Goal: Information Seeking & Learning: Learn about a topic

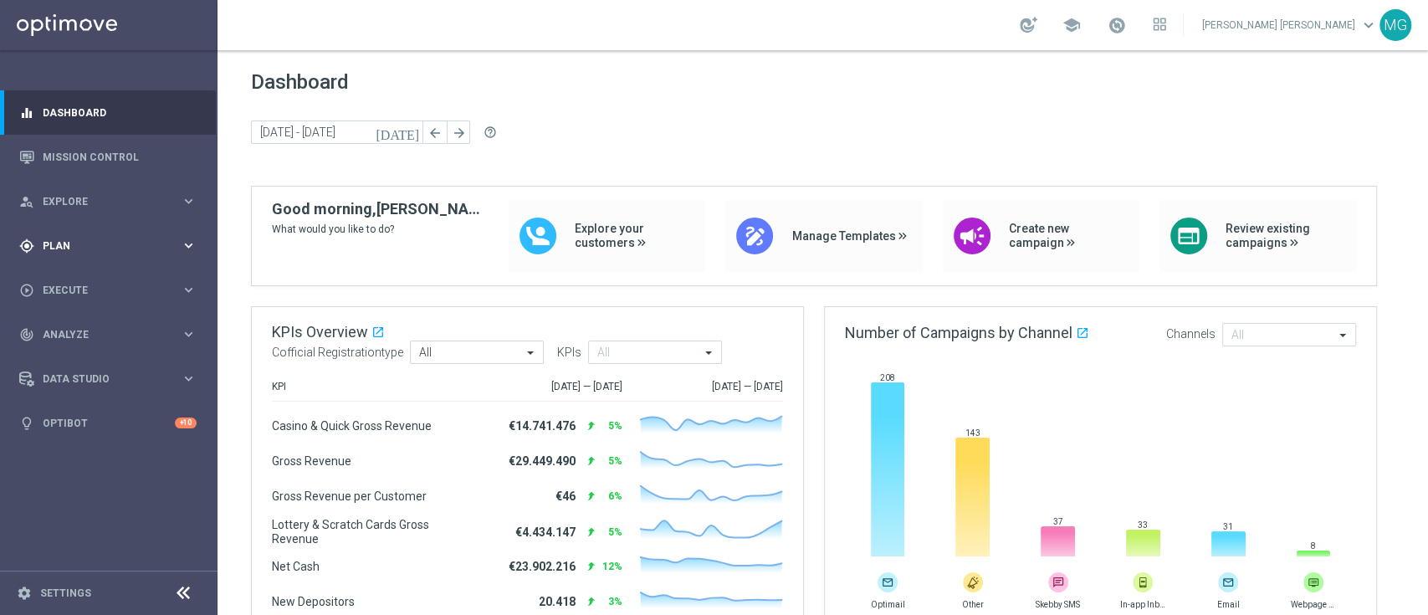
click at [66, 244] on span "Plan" at bounding box center [112, 246] width 138 height 10
click at [88, 275] on link "Target Groups" at bounding box center [108, 280] width 130 height 13
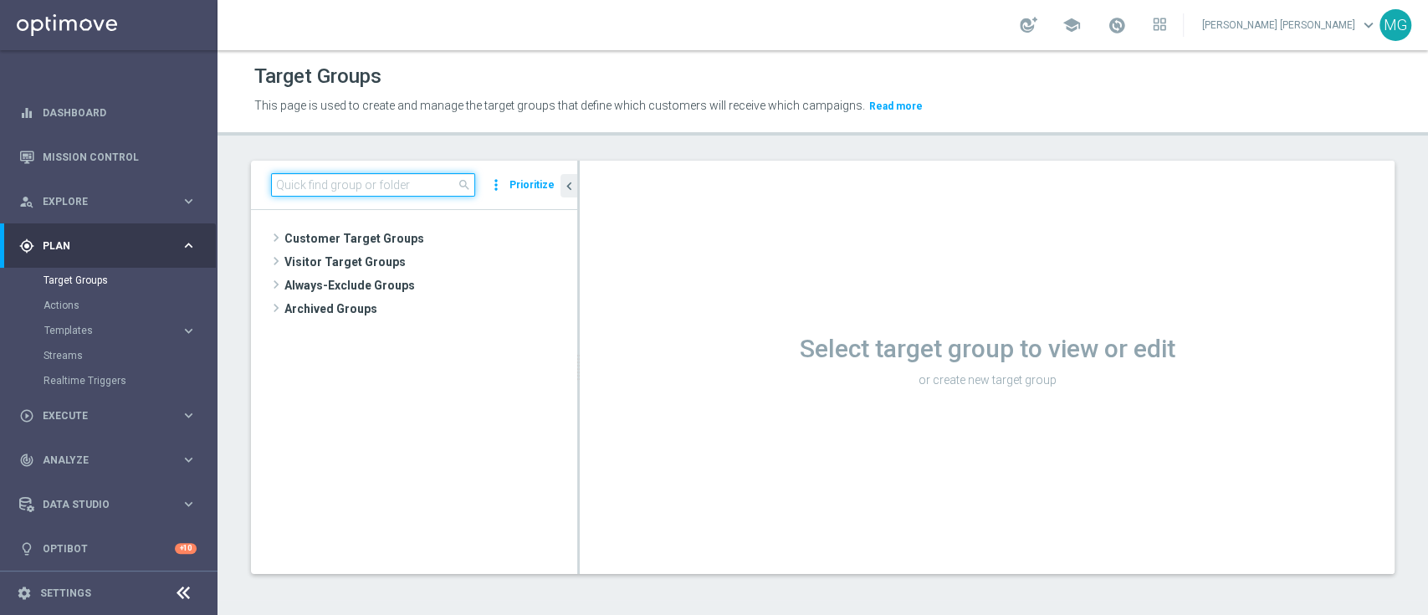
click at [383, 185] on input at bounding box center [373, 184] width 204 height 23
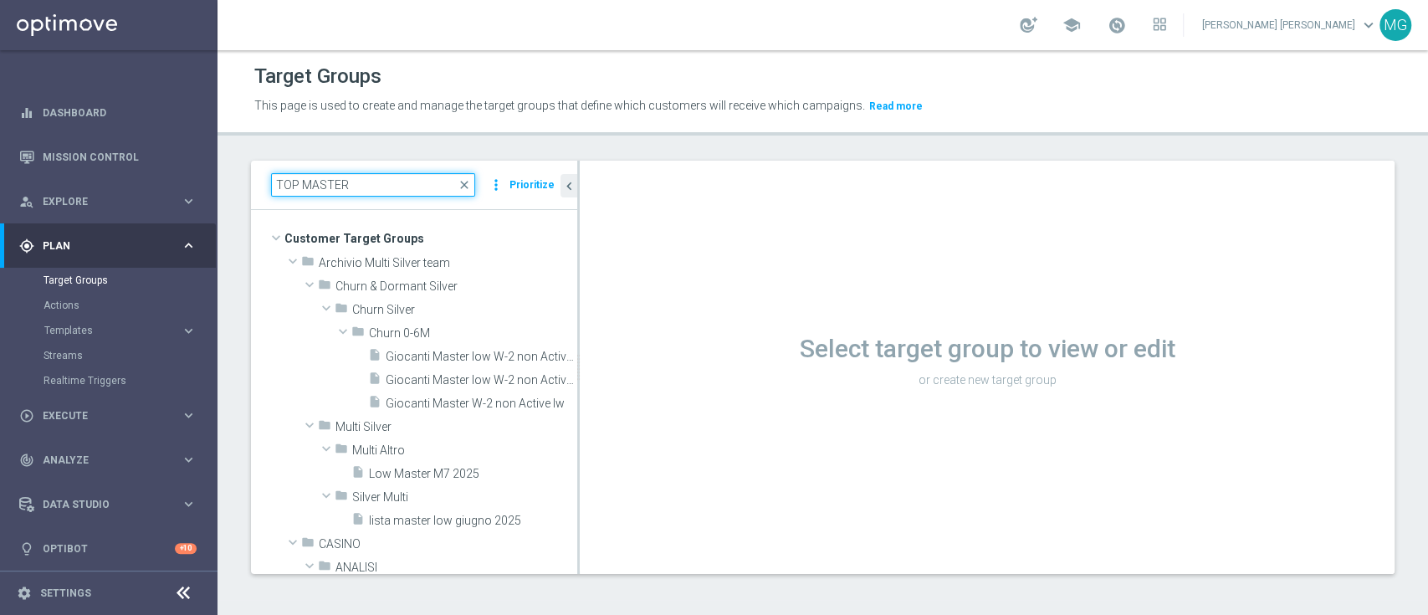
type input "TOP MASTER"
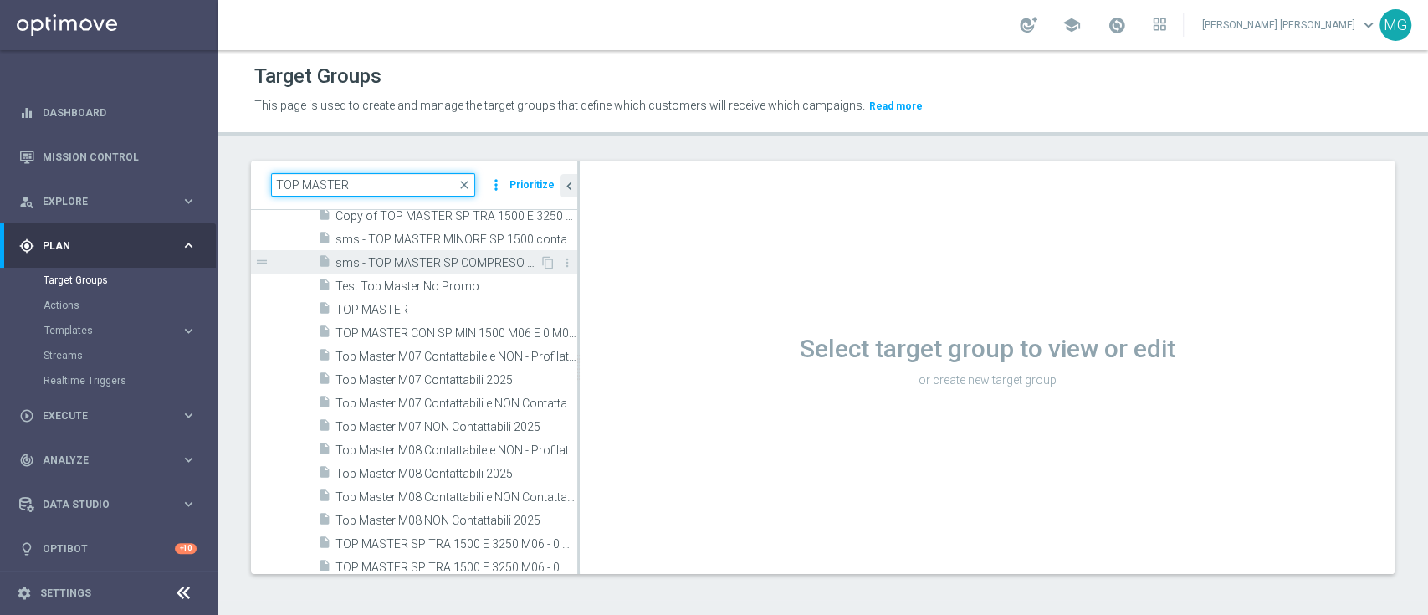
scroll to position [118, 0]
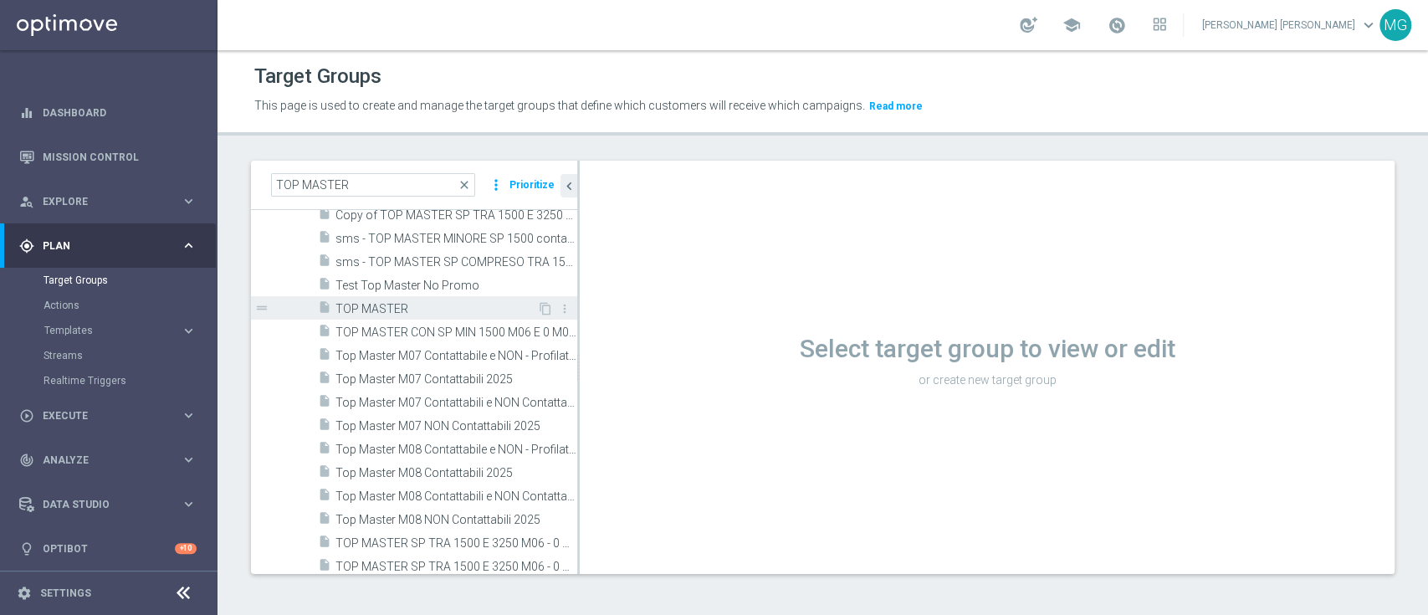
click at [359, 310] on span "TOP MASTER" at bounding box center [436, 309] width 202 height 14
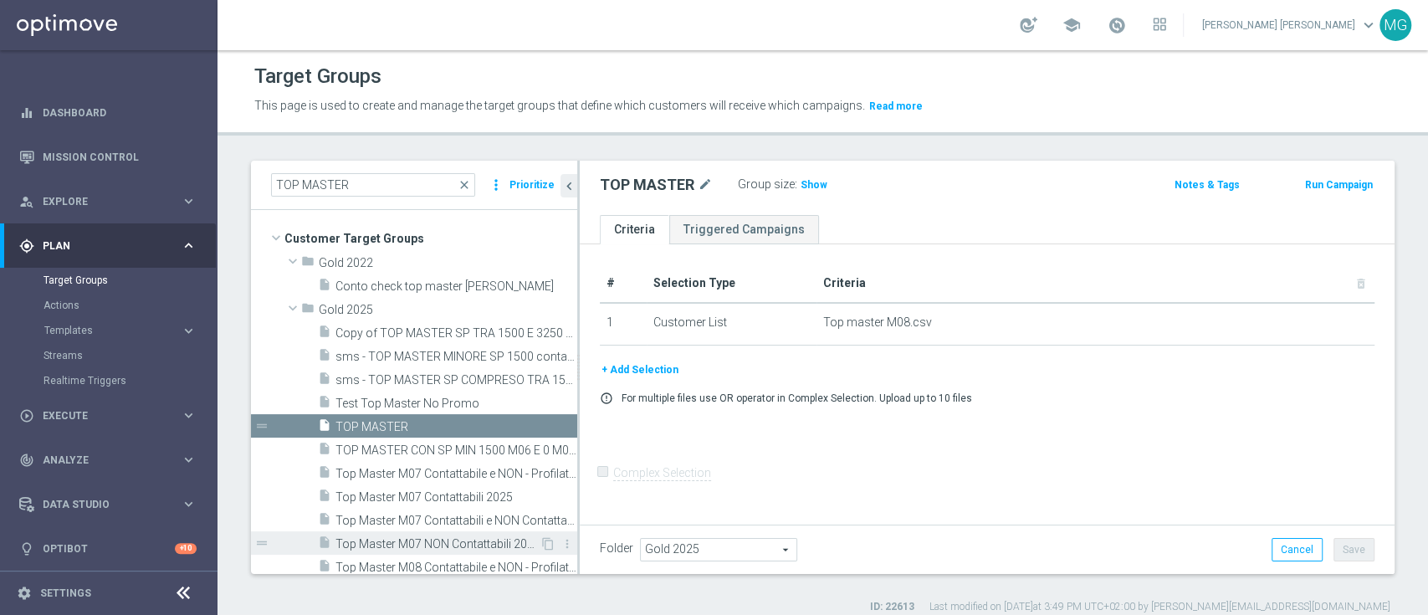
scroll to position [1, 0]
click at [817, 185] on span "Show" at bounding box center [814, 185] width 27 height 12
click at [818, 184] on span "29,813" at bounding box center [818, 187] width 35 height 16
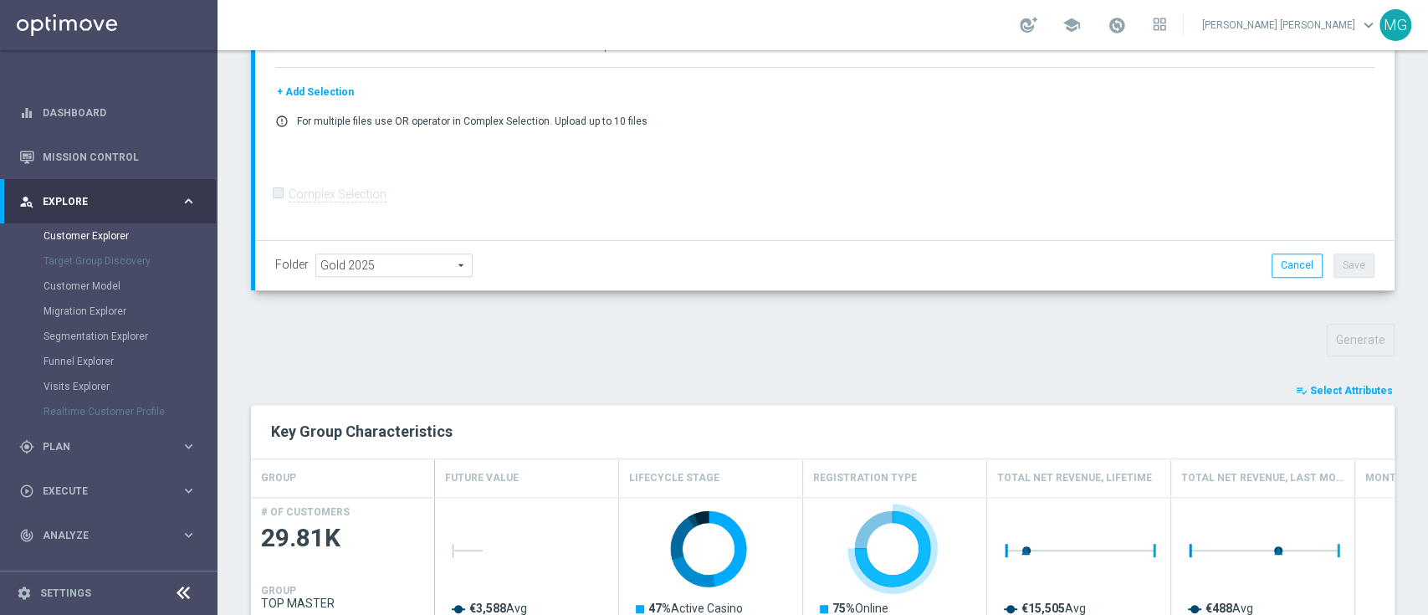
scroll to position [508, 0]
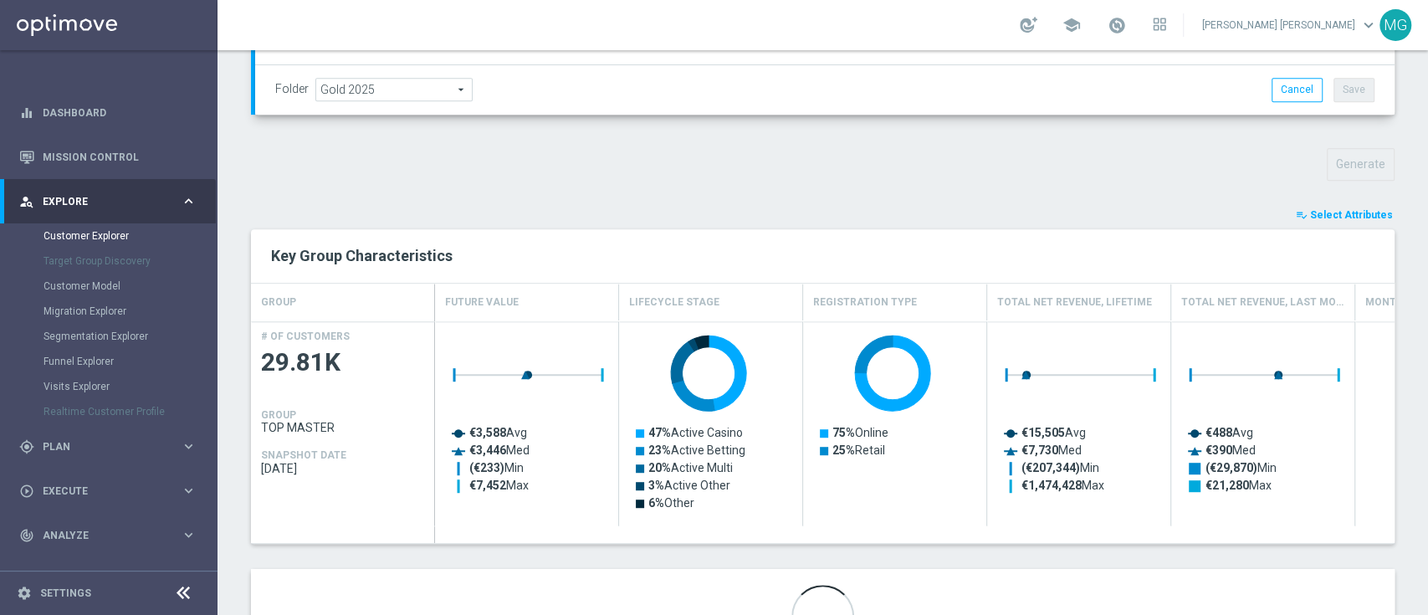
click at [1332, 212] on span "Select Attributes" at bounding box center [1351, 215] width 83 height 12
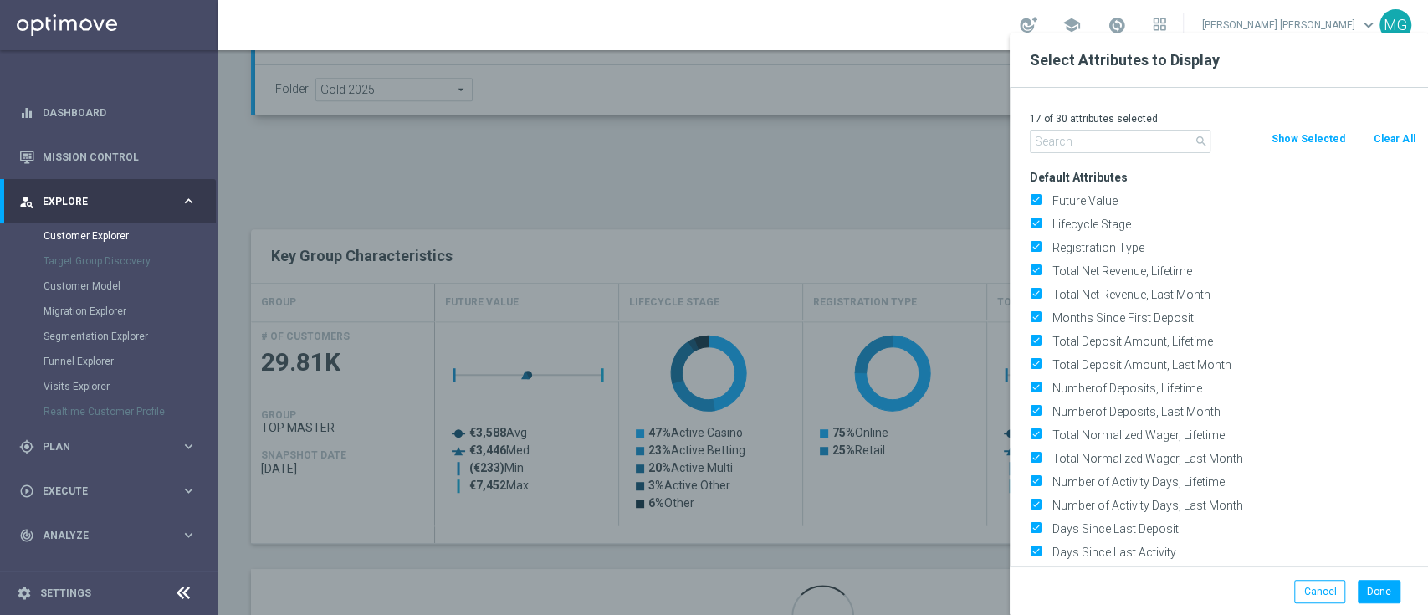
click at [1398, 140] on button "Clear All" at bounding box center [1394, 139] width 44 height 18
checkbox input "false"
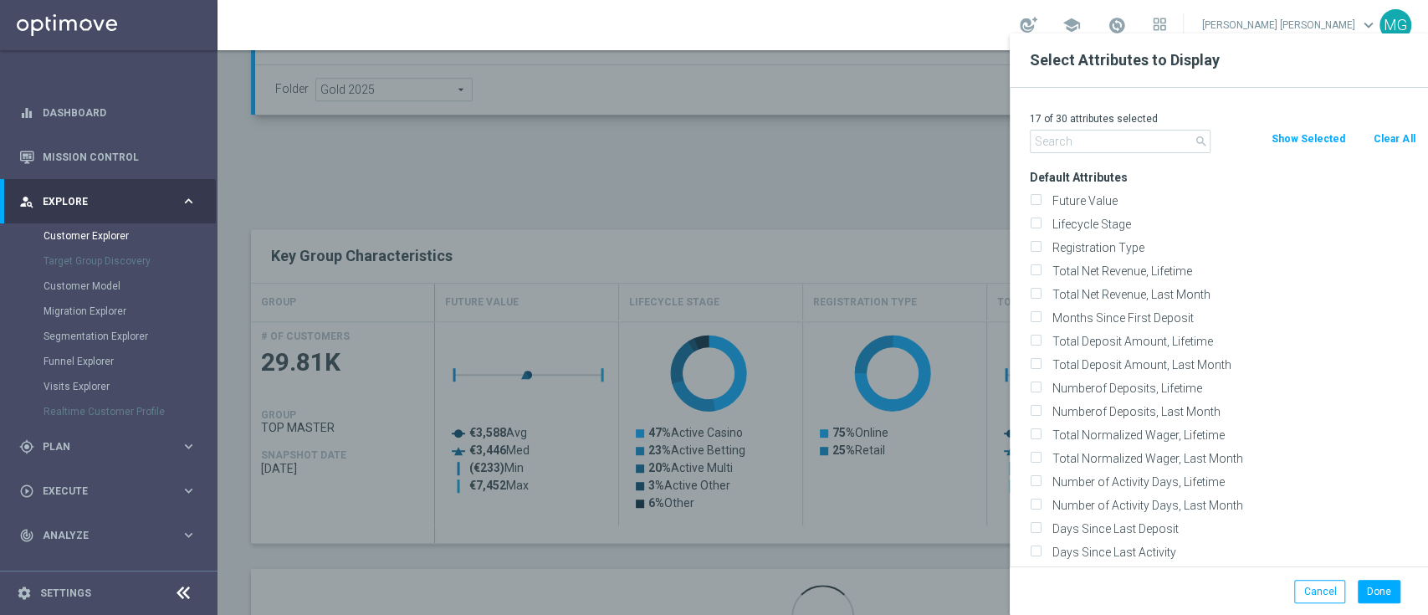
checkbox input "false"
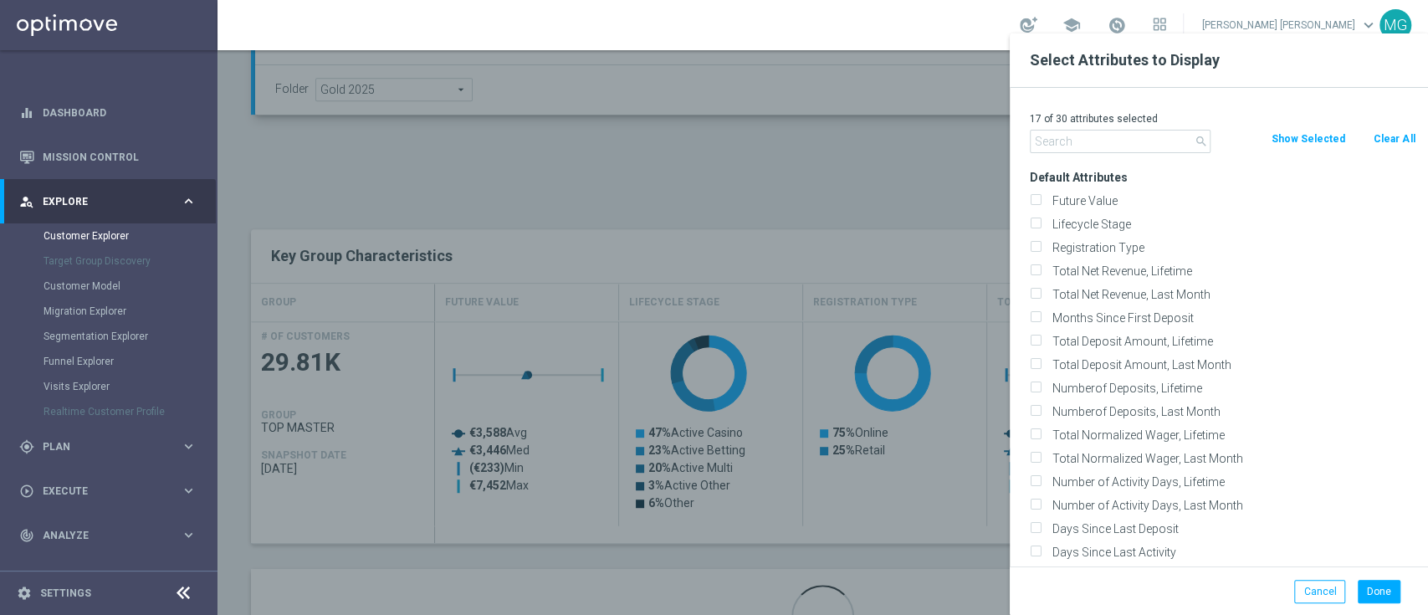
checkbox input "false"
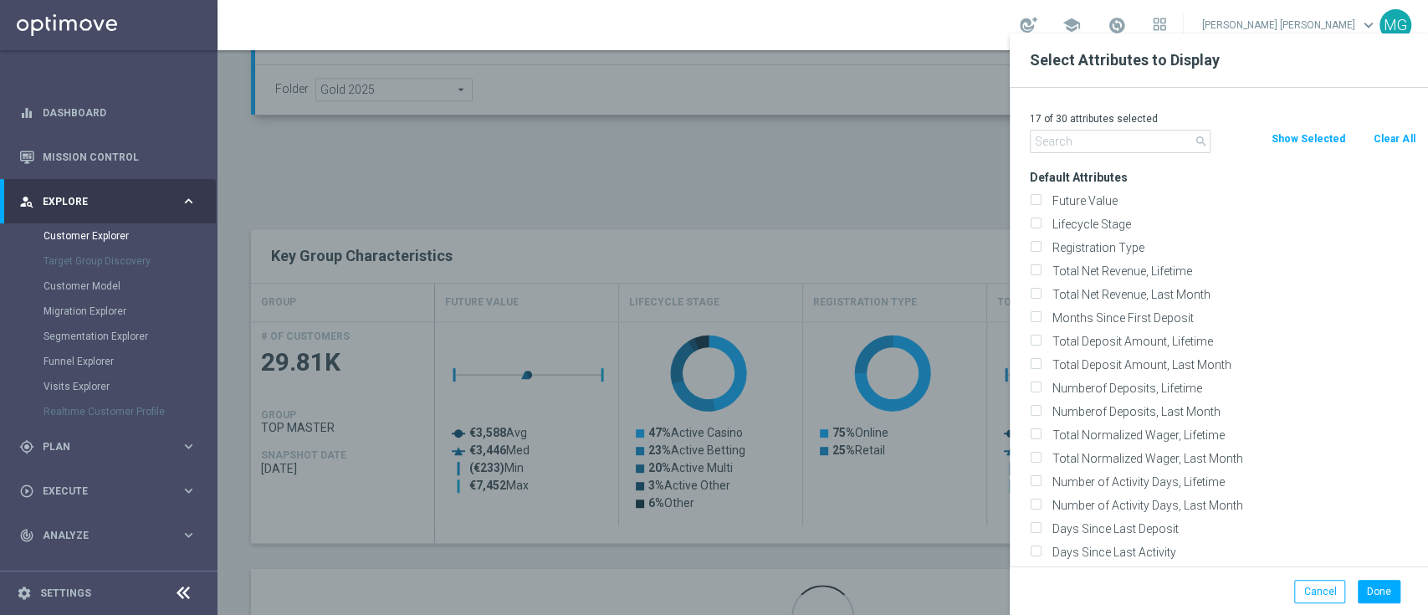
checkbox input "false"
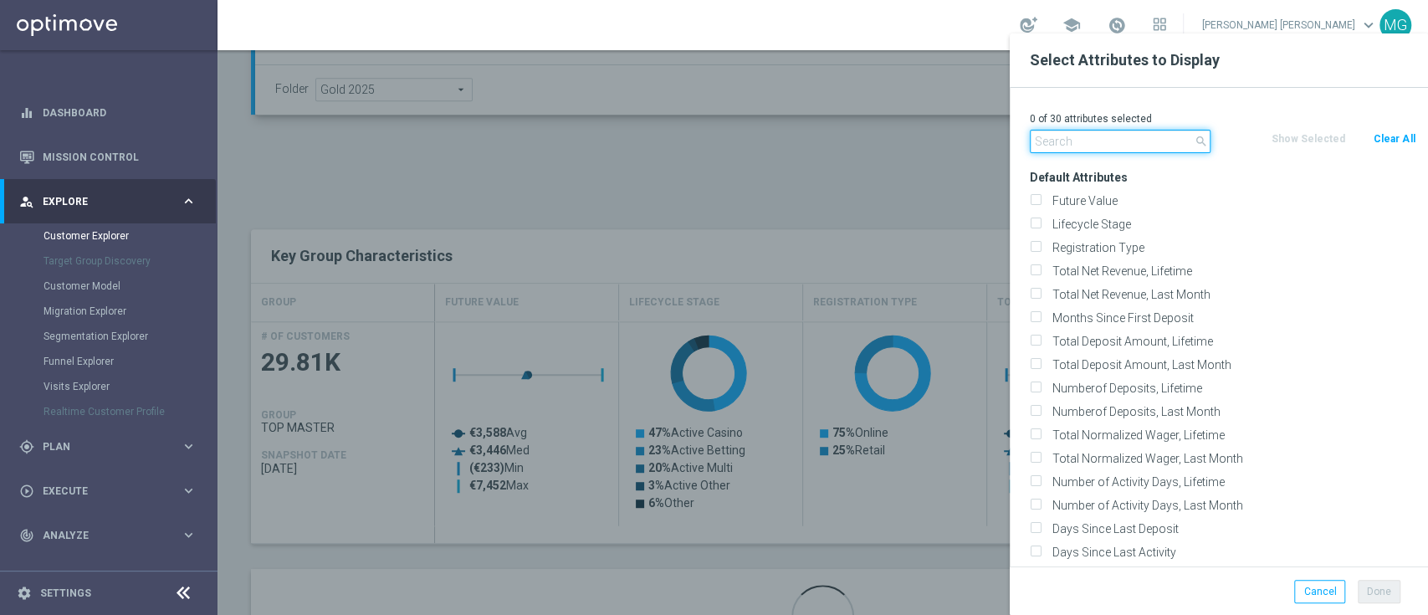
click at [1056, 138] on input "text" at bounding box center [1120, 141] width 181 height 23
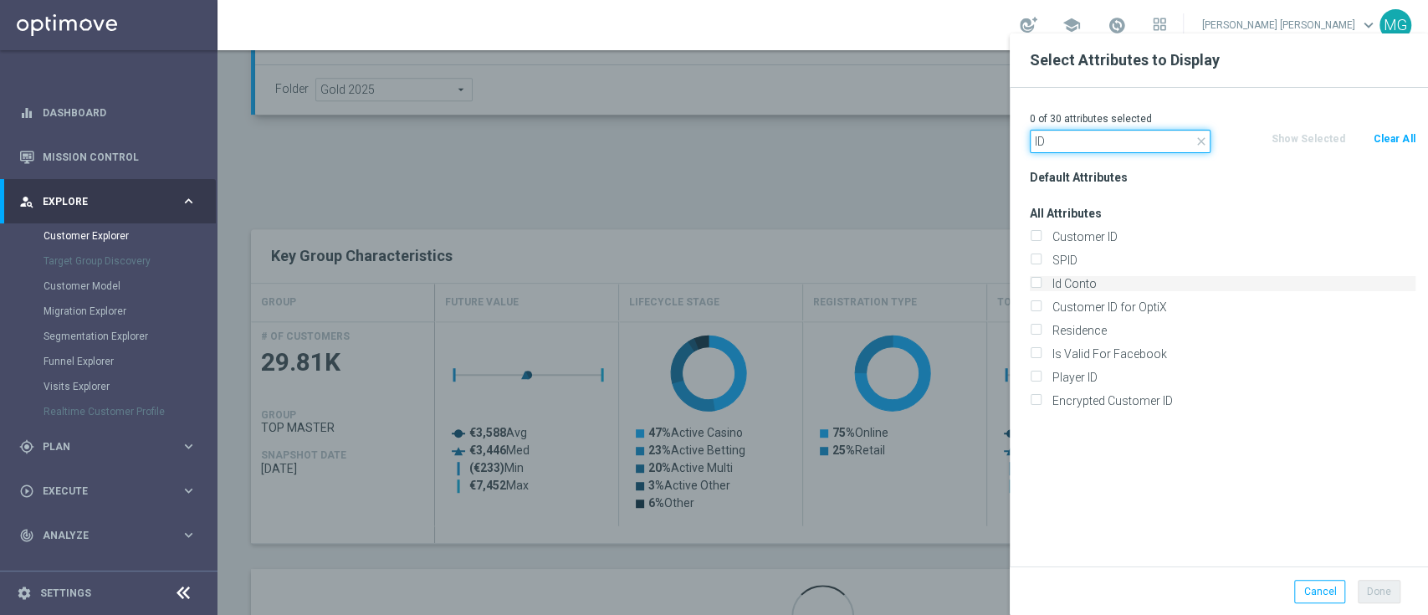
type input "ID"
click at [1083, 284] on label "Id Conto" at bounding box center [1230, 283] width 369 height 15
click at [1041, 284] on input "Id Conto" at bounding box center [1035, 285] width 11 height 11
checkbox input "true"
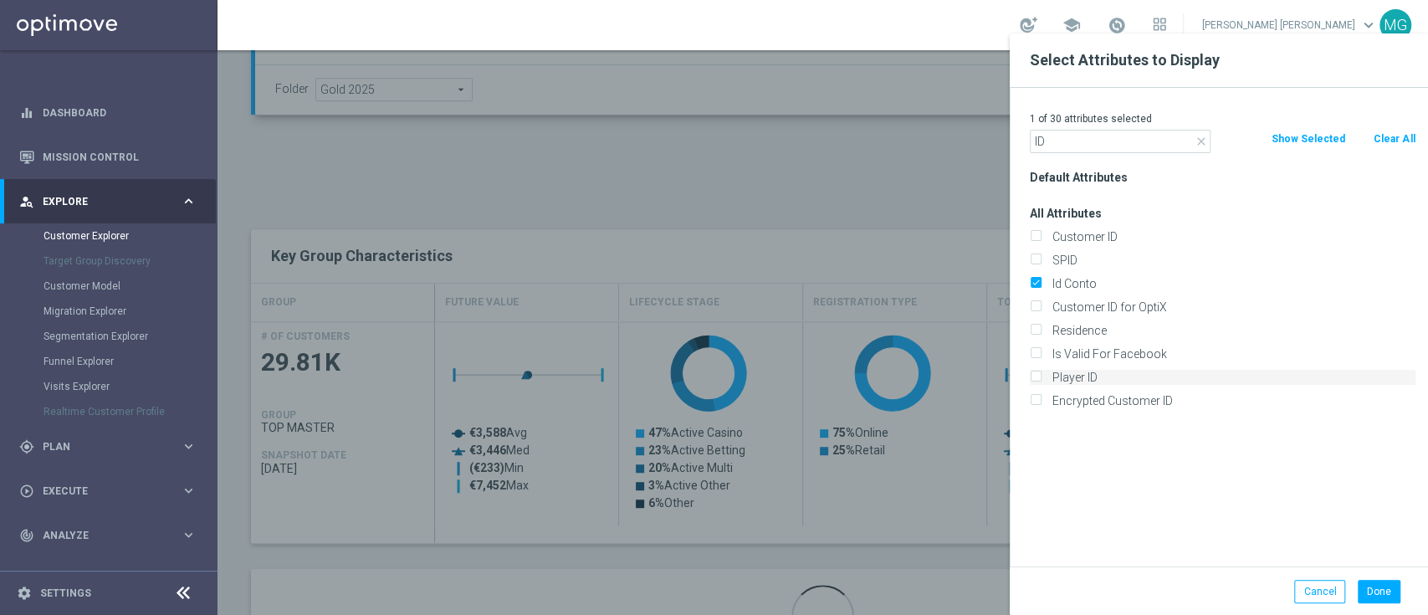
click at [1084, 377] on label "Player ID" at bounding box center [1230, 377] width 369 height 15
click at [1041, 377] on input "Player ID" at bounding box center [1035, 379] width 11 height 11
checkbox input "true"
click at [1381, 591] on button "Done" at bounding box center [1379, 591] width 43 height 23
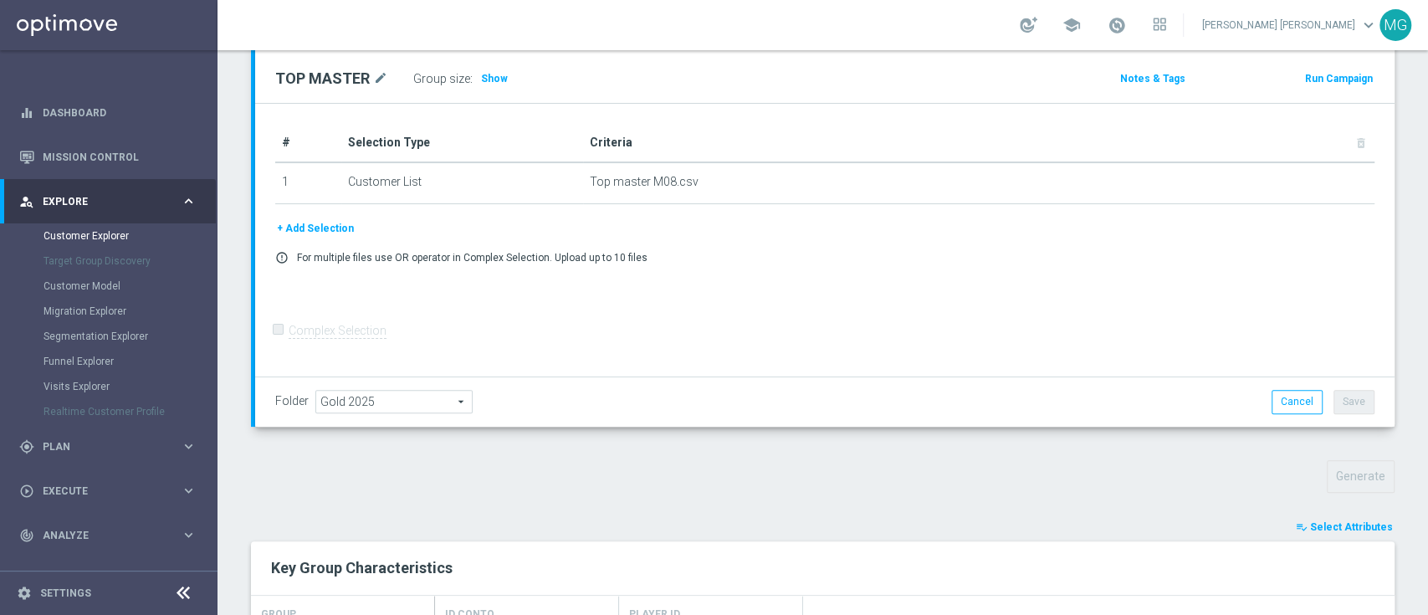
scroll to position [0, 0]
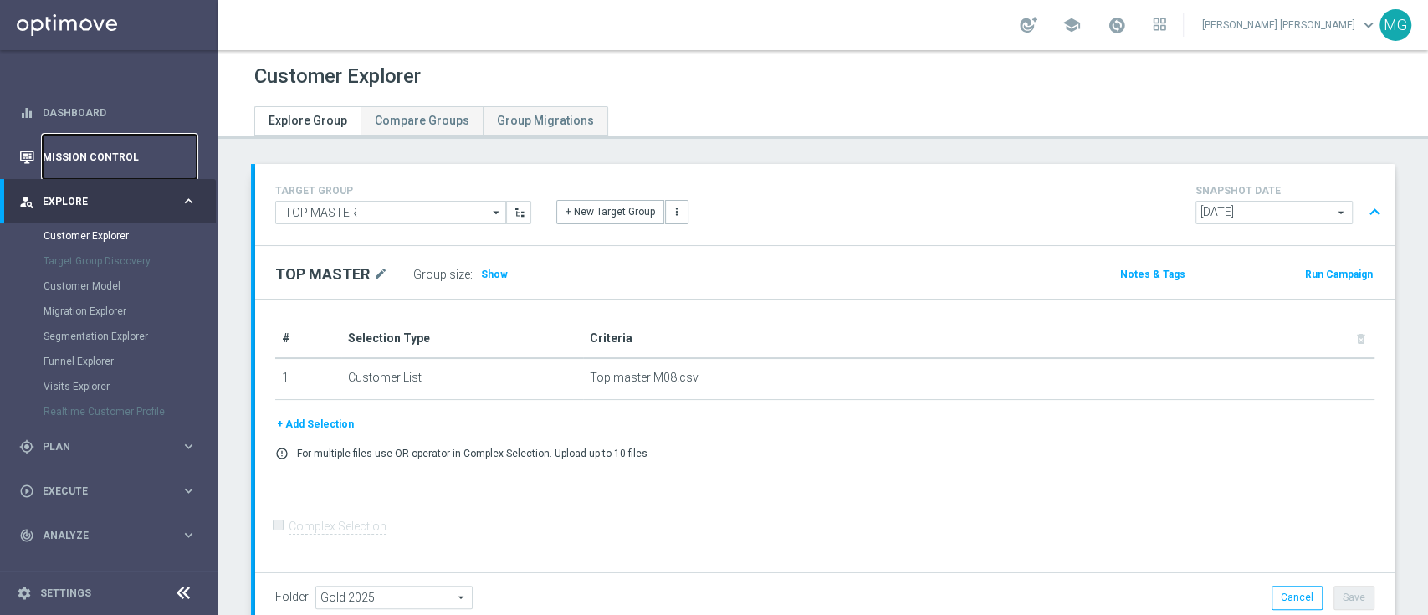
click at [86, 159] on link "Mission Control" at bounding box center [120, 157] width 154 height 44
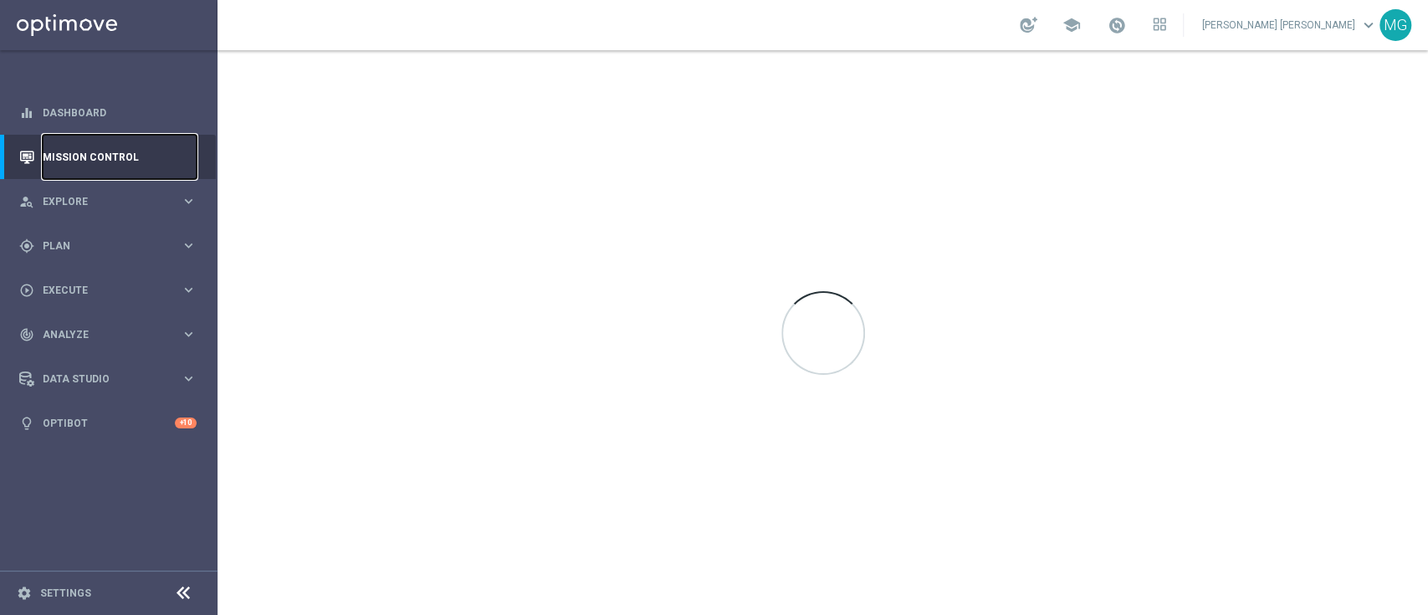
click at [86, 159] on link "Mission Control" at bounding box center [120, 157] width 154 height 44
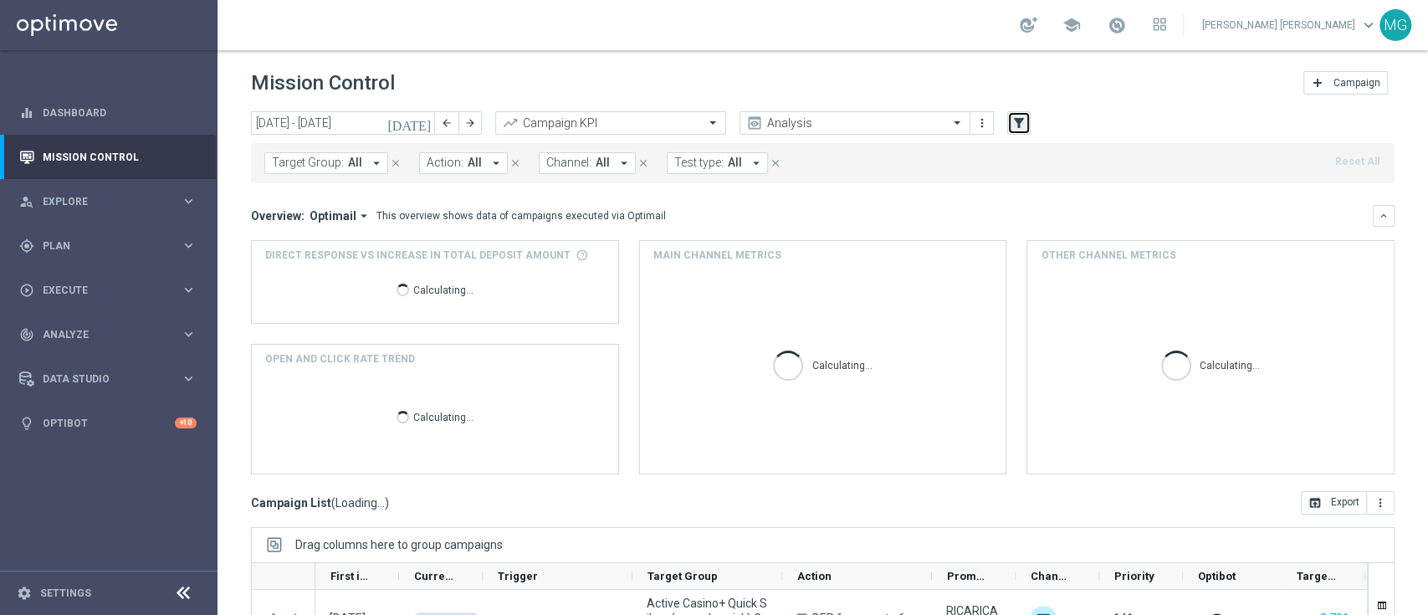
click at [1023, 128] on icon "filter_alt" at bounding box center [1018, 122] width 15 height 15
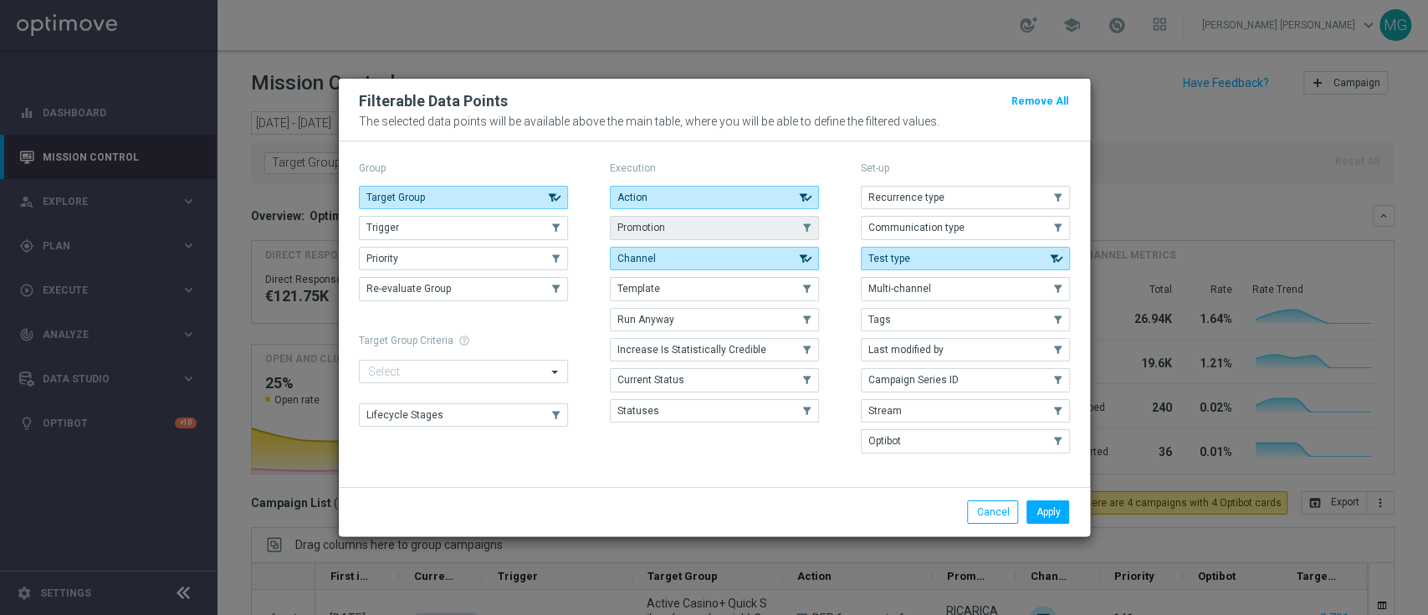
click at [671, 228] on button "Promotion" at bounding box center [714, 227] width 209 height 23
click at [1051, 517] on button "Apply" at bounding box center [1047, 511] width 43 height 23
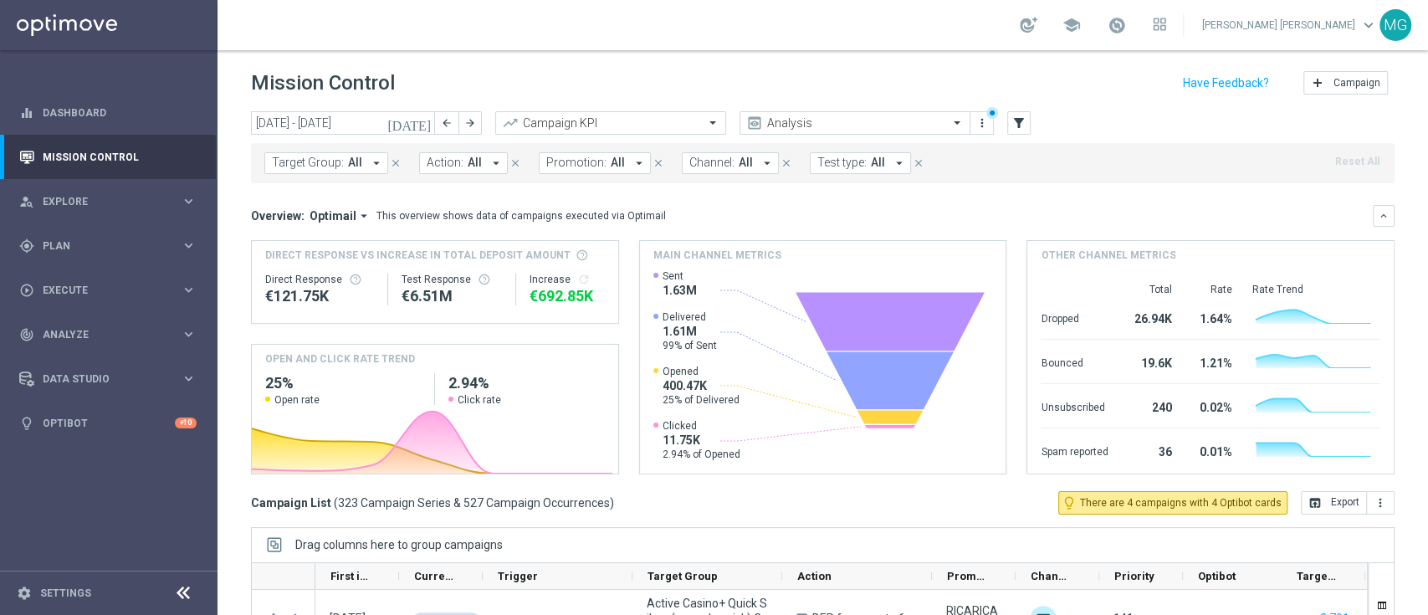
click at [428, 122] on icon "[DATE]" at bounding box center [409, 122] width 45 height 15
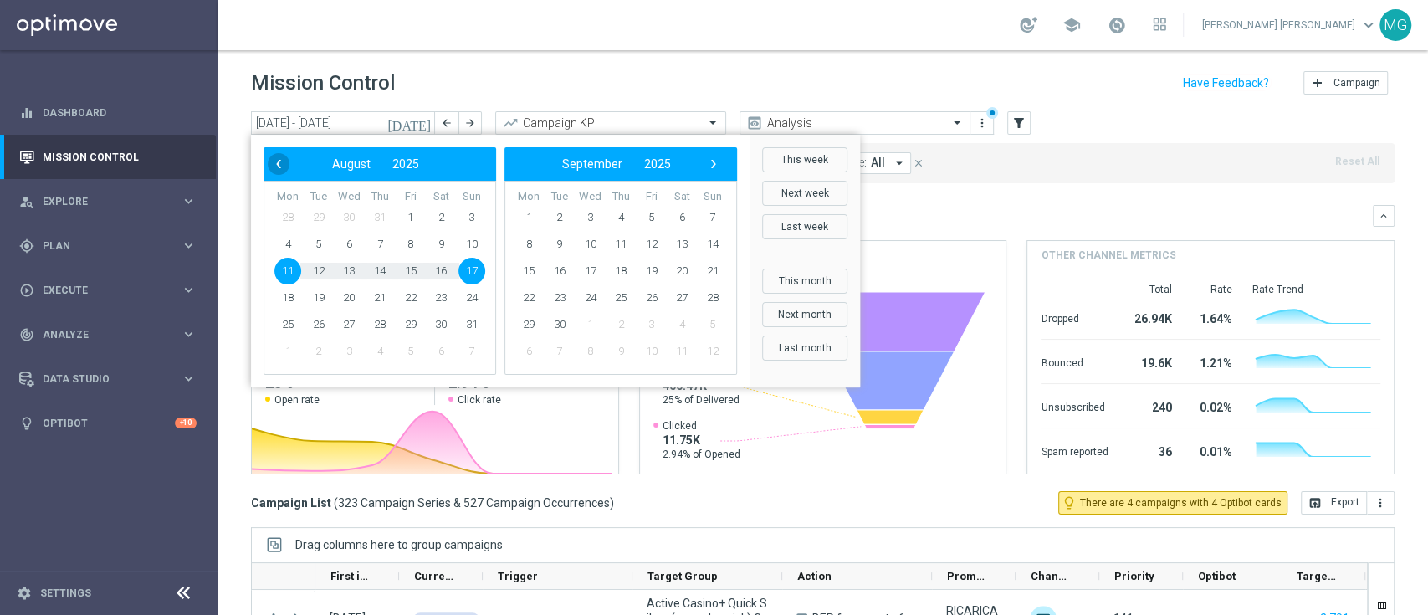
click at [279, 166] on span "‹" at bounding box center [279, 164] width 22 height 22
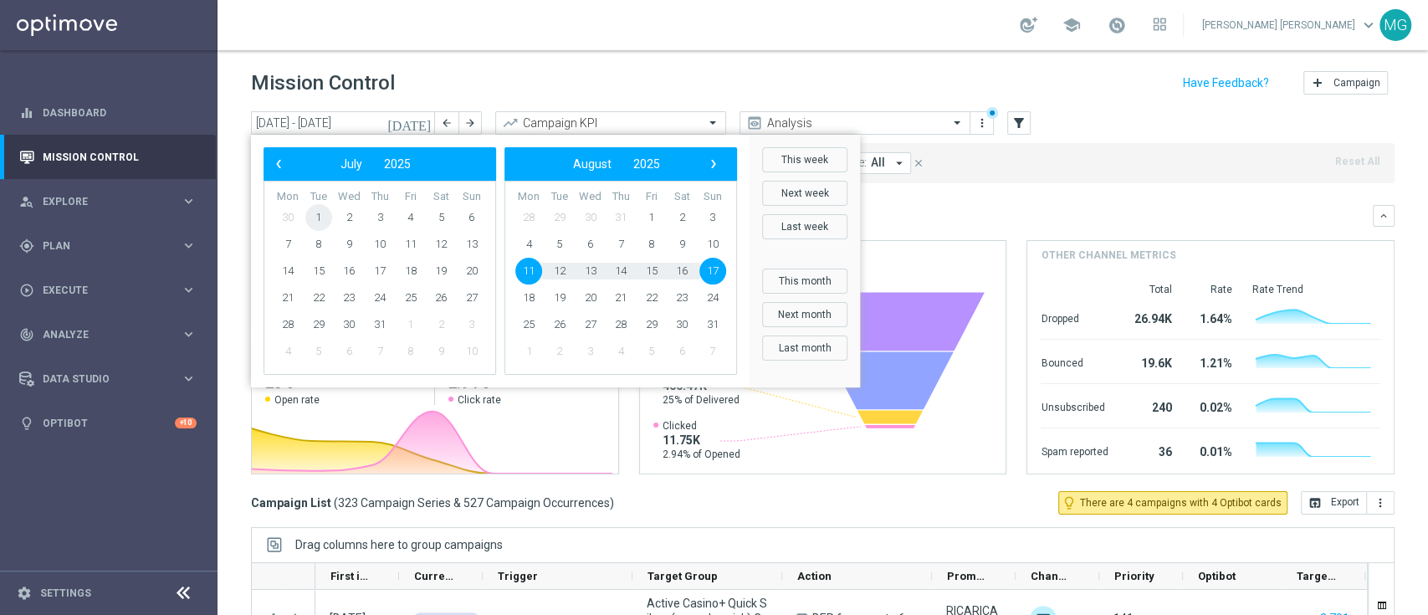
click at [320, 217] on span "1" at bounding box center [318, 217] width 27 height 27
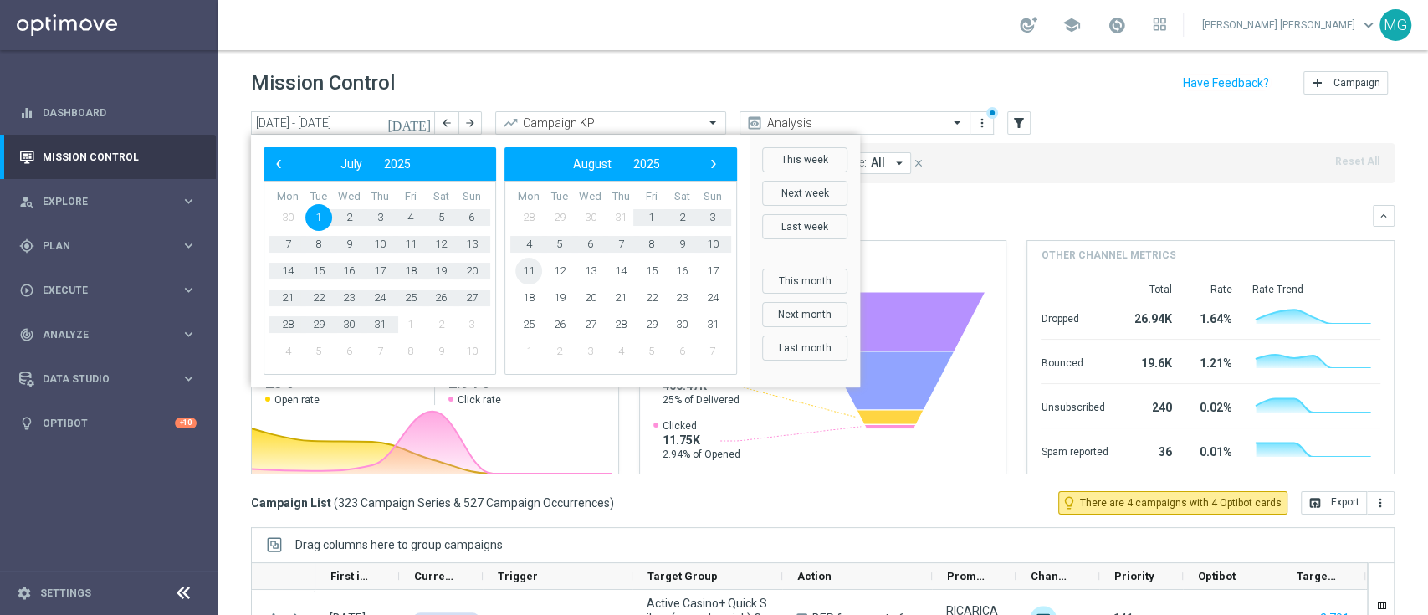
click at [525, 265] on span "11" at bounding box center [528, 271] width 27 height 27
type input "[DATE] - [DATE]"
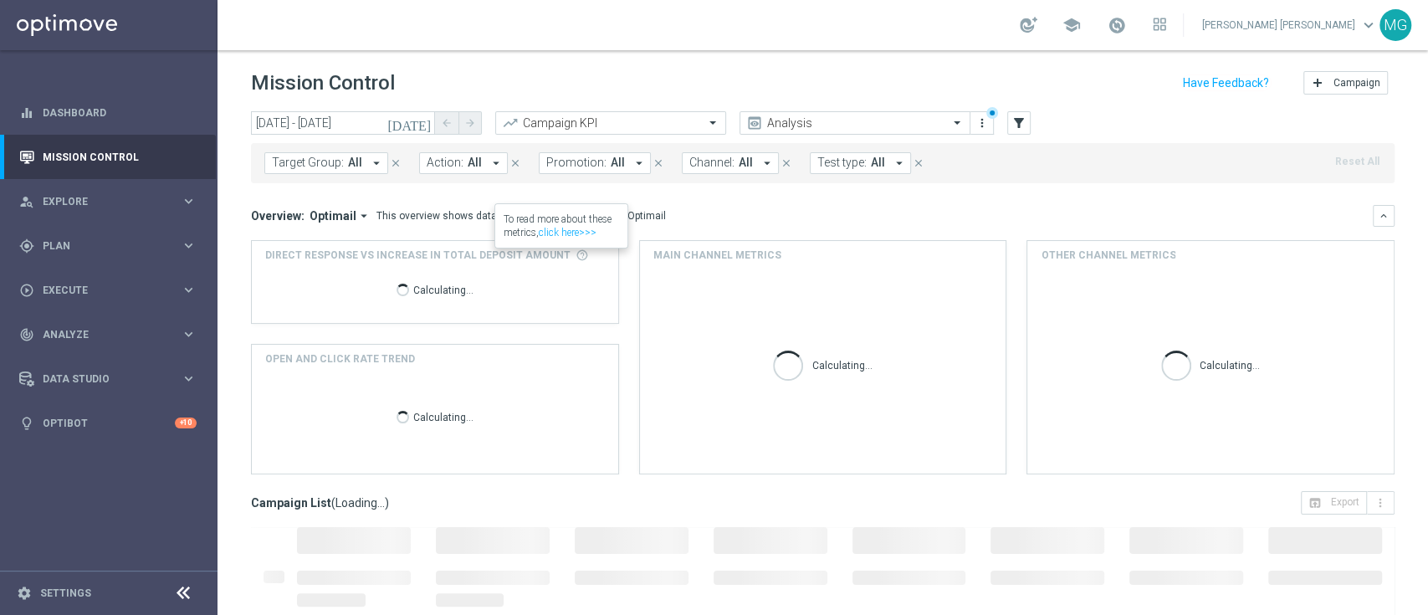
click at [586, 149] on div "Target Group: All arrow_drop_down close Action: All arrow_drop_down close Promo…" at bounding box center [823, 163] width 1144 height 40
click at [586, 157] on span "Promotion:" at bounding box center [576, 163] width 60 height 14
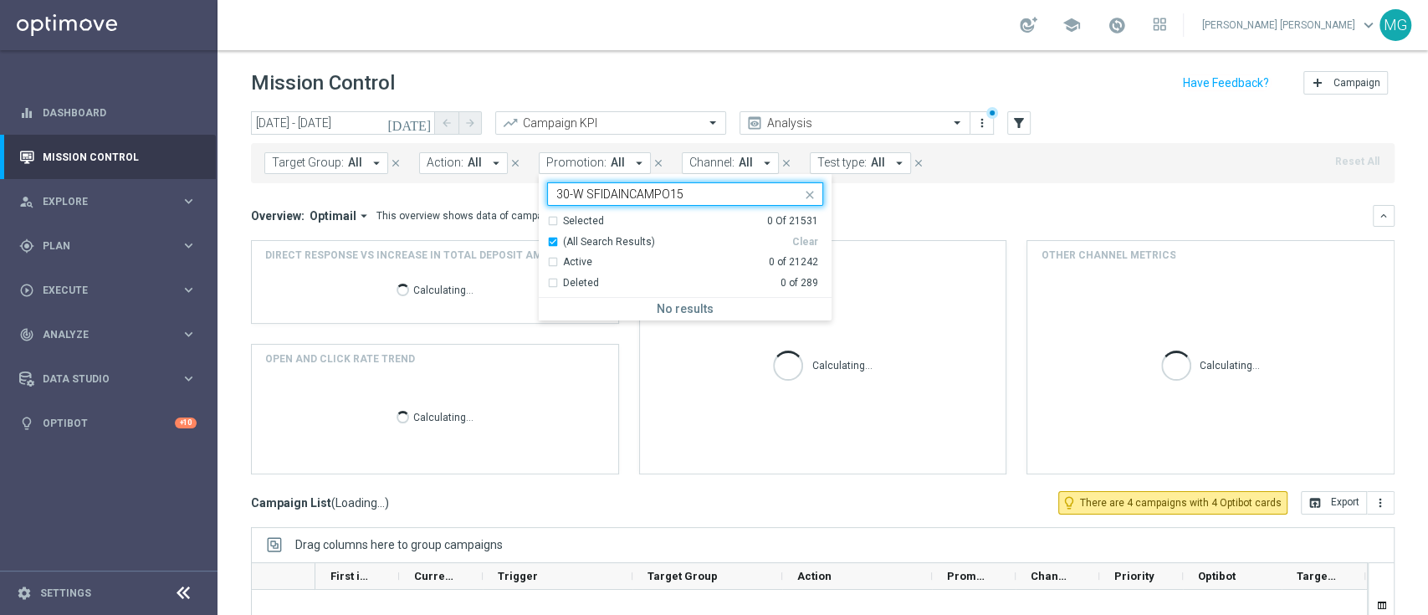
click at [614, 192] on input "30-W SFIDAINCAMPO15" at bounding box center [678, 194] width 245 height 14
click at [581, 195] on input "30-W SFIDAINCAMPO15" at bounding box center [678, 194] width 245 height 14
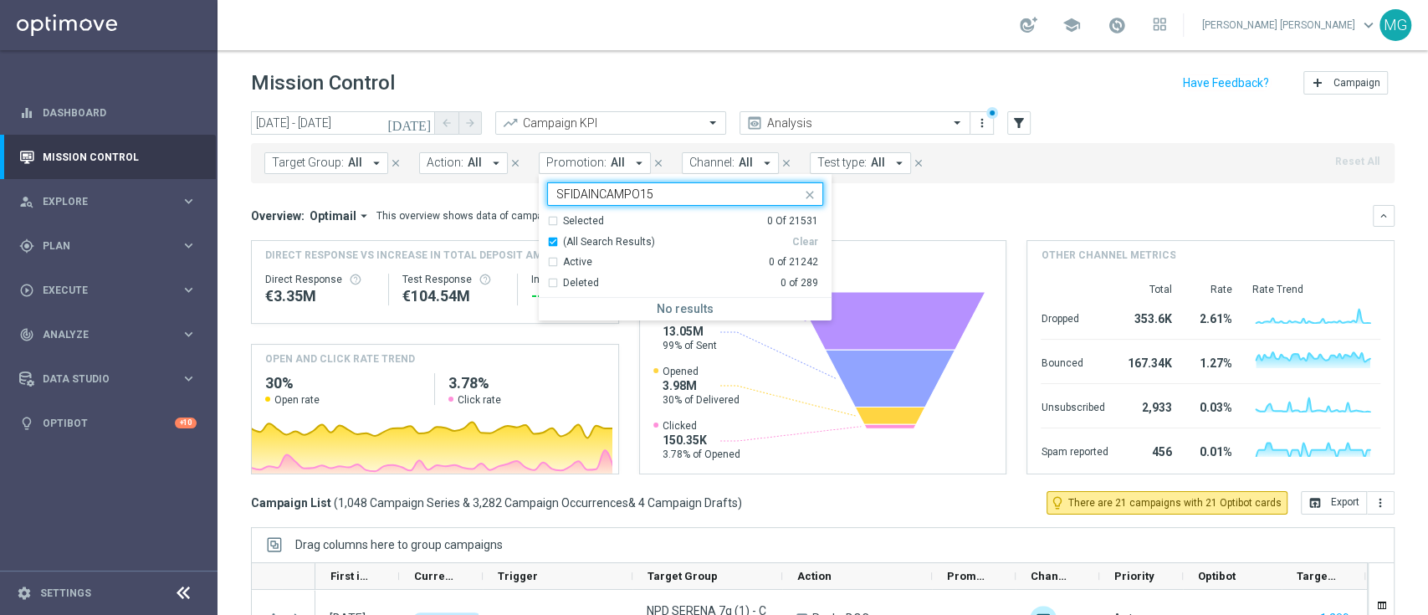
click at [669, 193] on input "SFIDAINCAMPO15" at bounding box center [678, 194] width 245 height 14
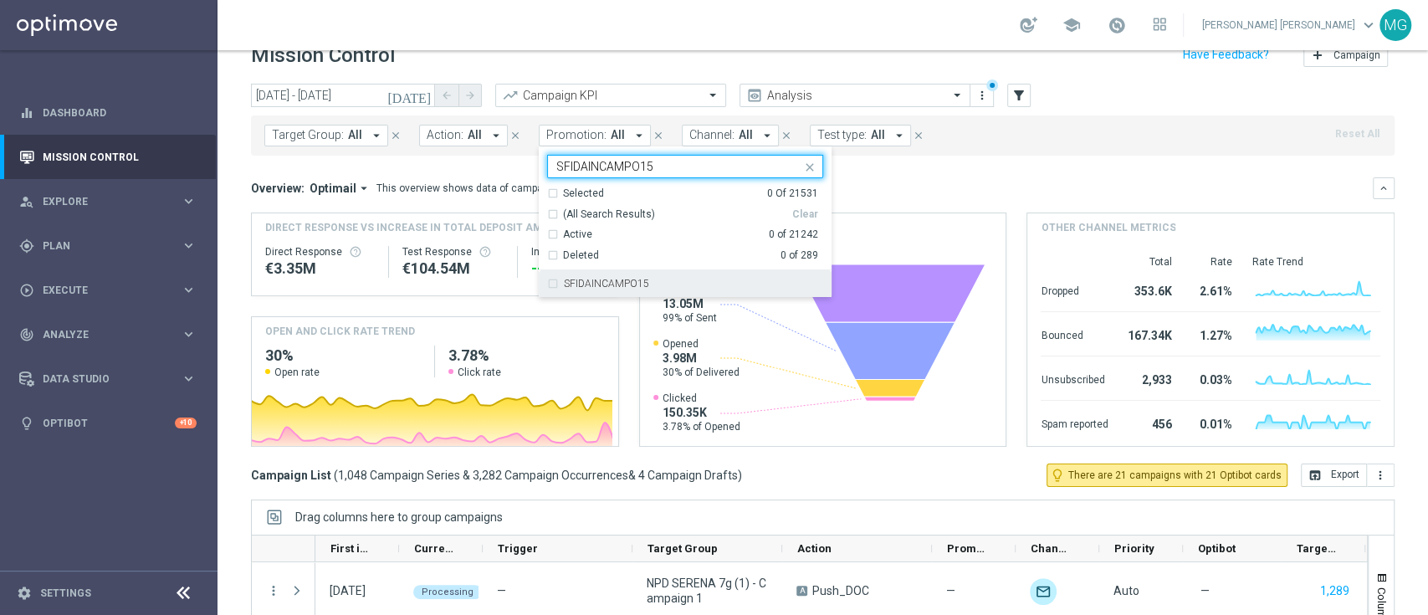
scroll to position [27, 0]
click at [568, 290] on div "SFIDAINCAMPO15" at bounding box center [685, 284] width 276 height 27
type input "SFIDAINCAMPO15"
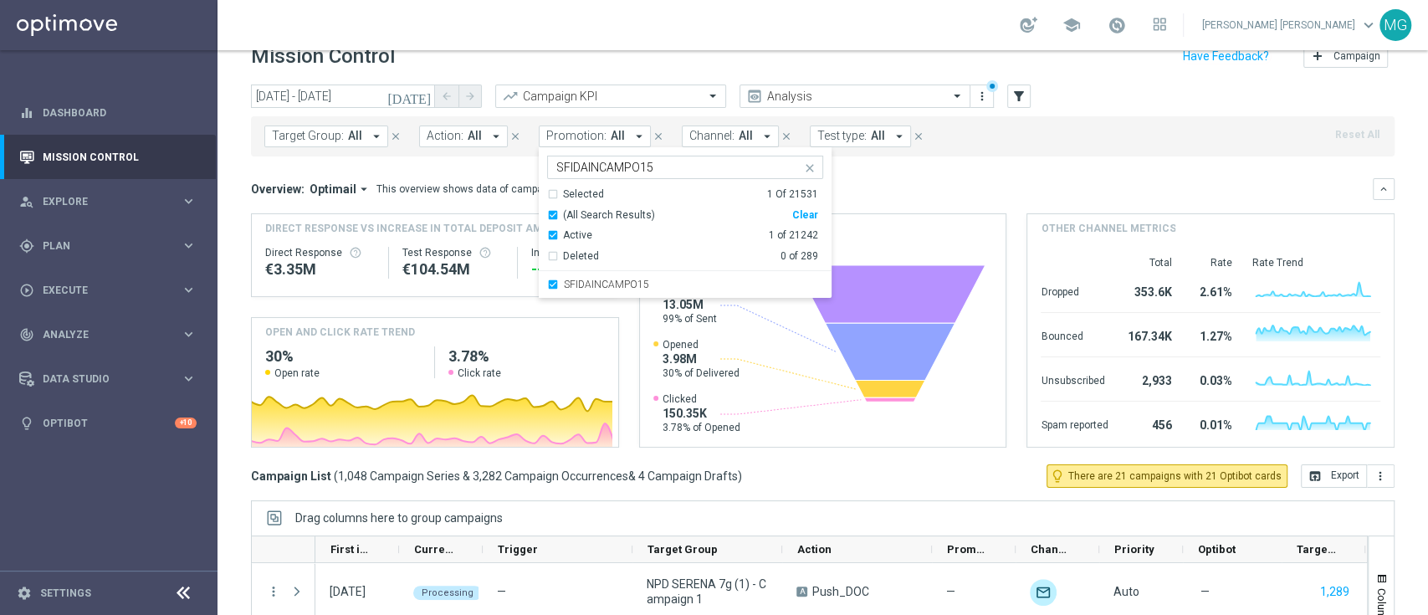
click at [949, 197] on div "Overview: Optimail arrow_drop_down This overview shows data of campaigns execut…" at bounding box center [823, 189] width 1144 height 22
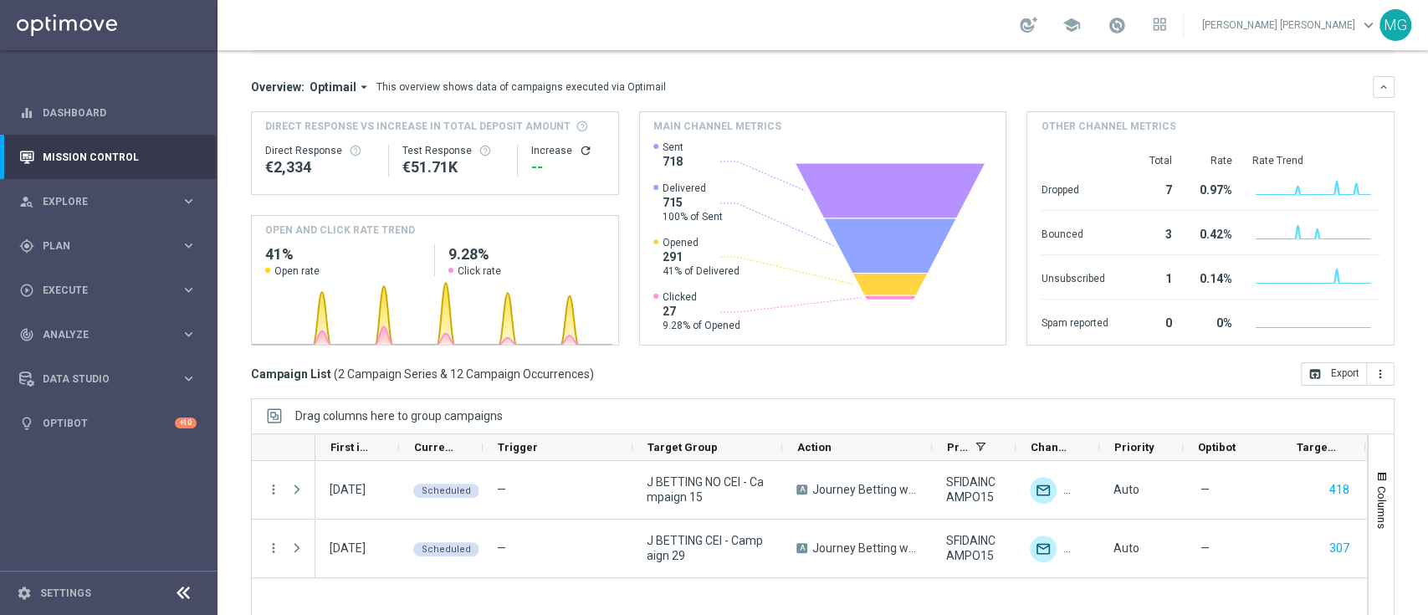
scroll to position [221, 0]
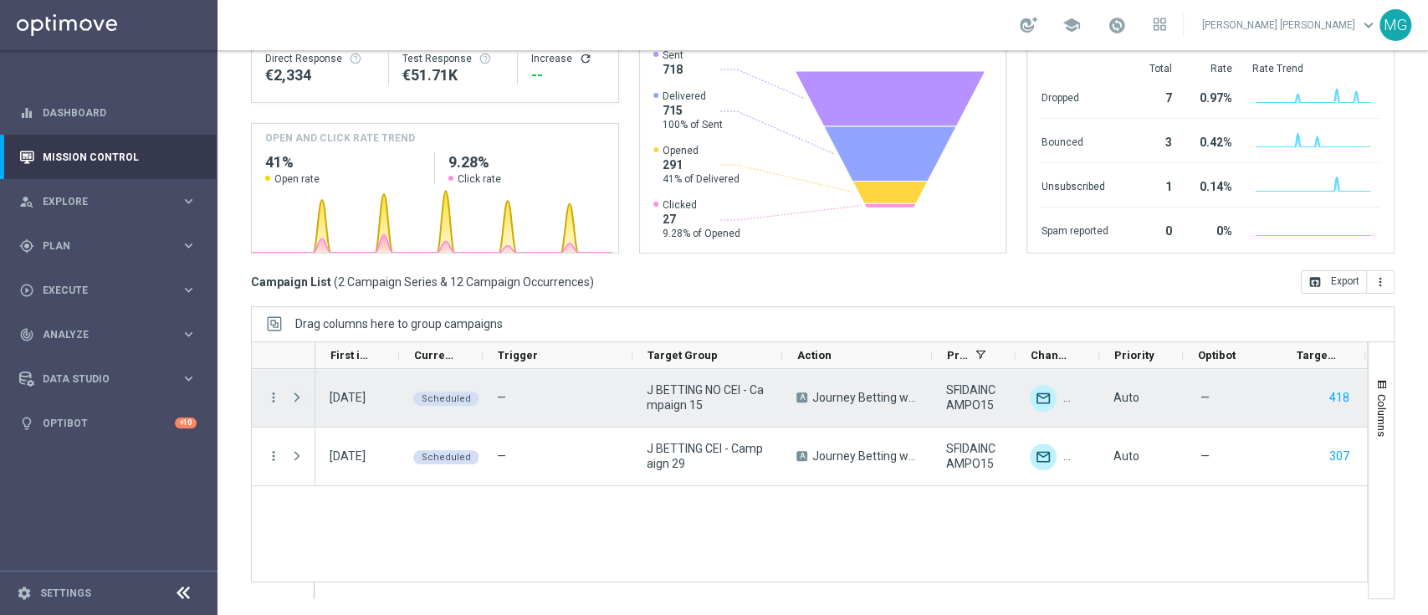
click at [295, 397] on span at bounding box center [296, 397] width 15 height 13
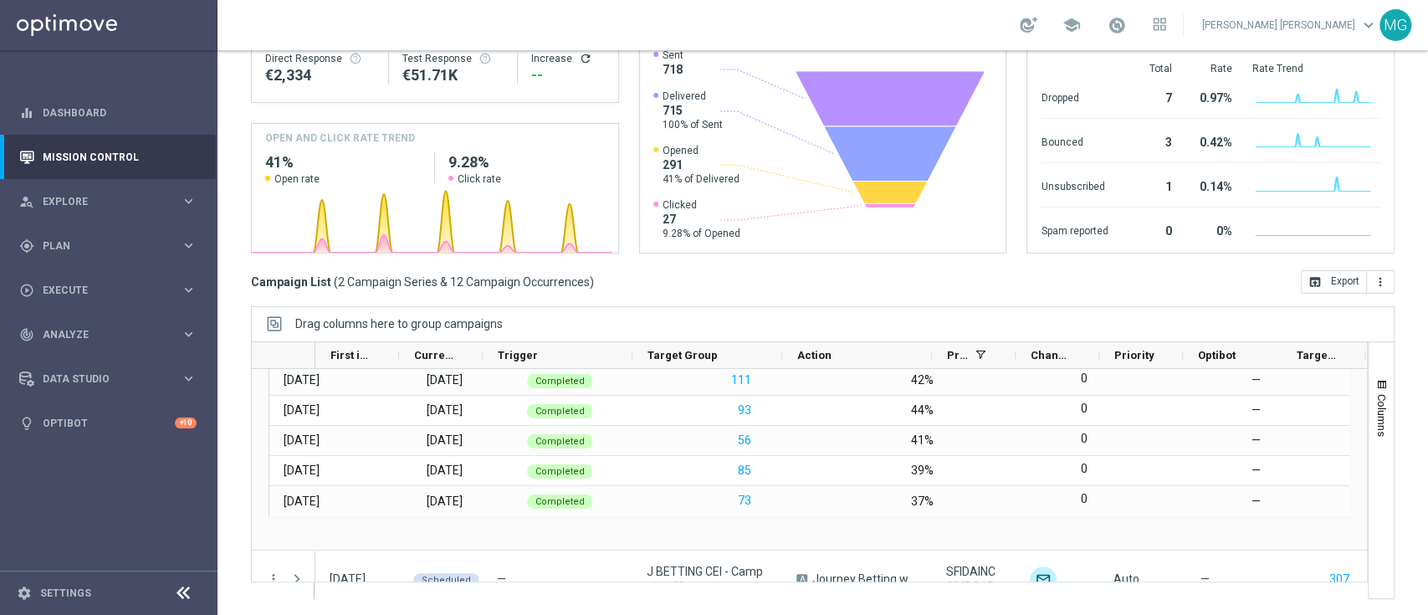
scroll to position [0, 0]
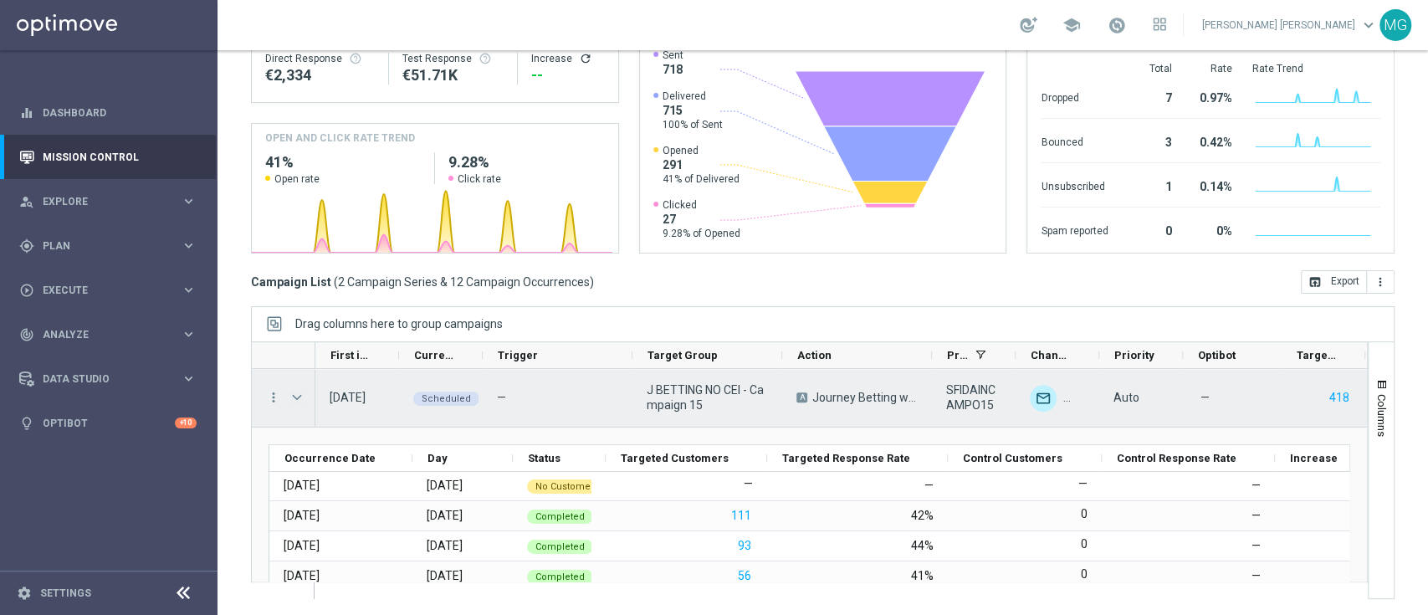
click at [294, 397] on span at bounding box center [296, 397] width 15 height 13
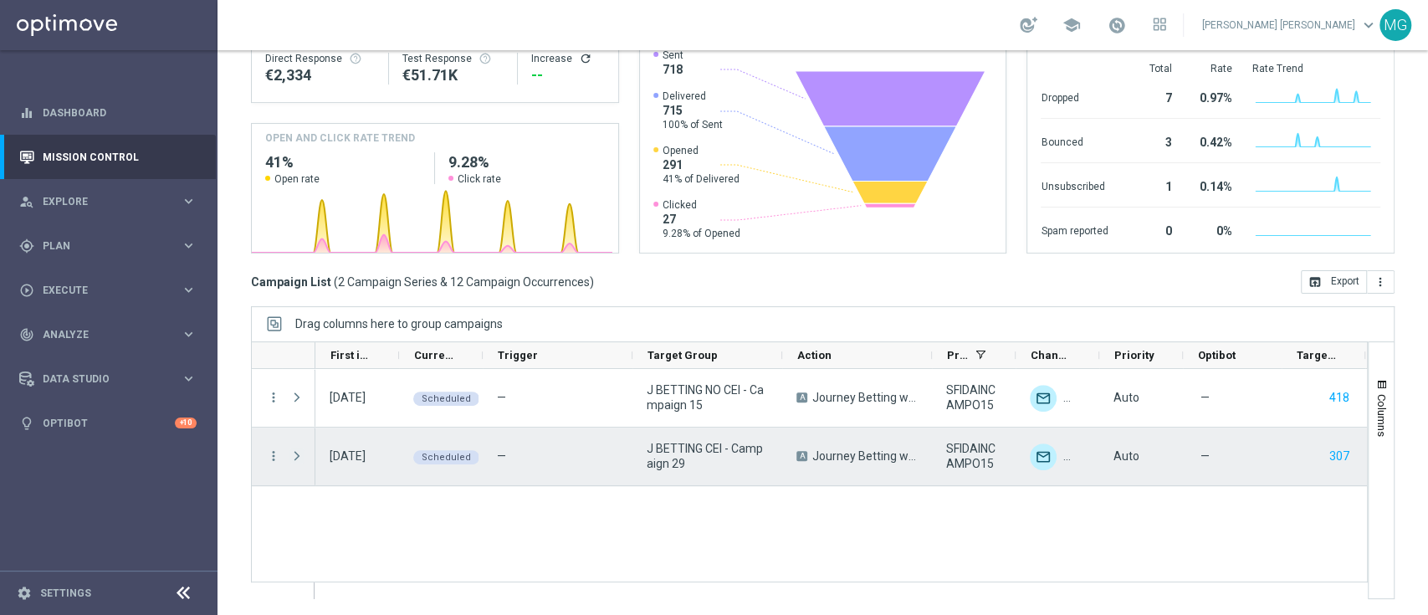
click at [298, 463] on span at bounding box center [296, 455] width 15 height 13
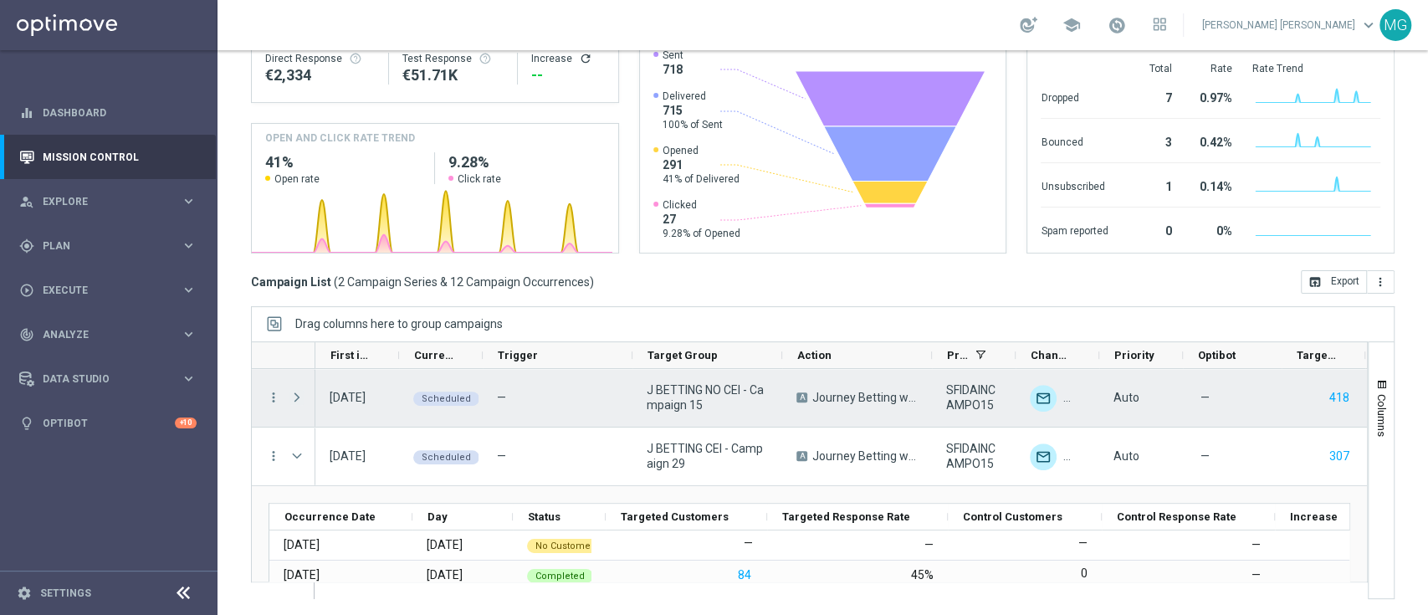
click at [295, 397] on span at bounding box center [296, 397] width 15 height 13
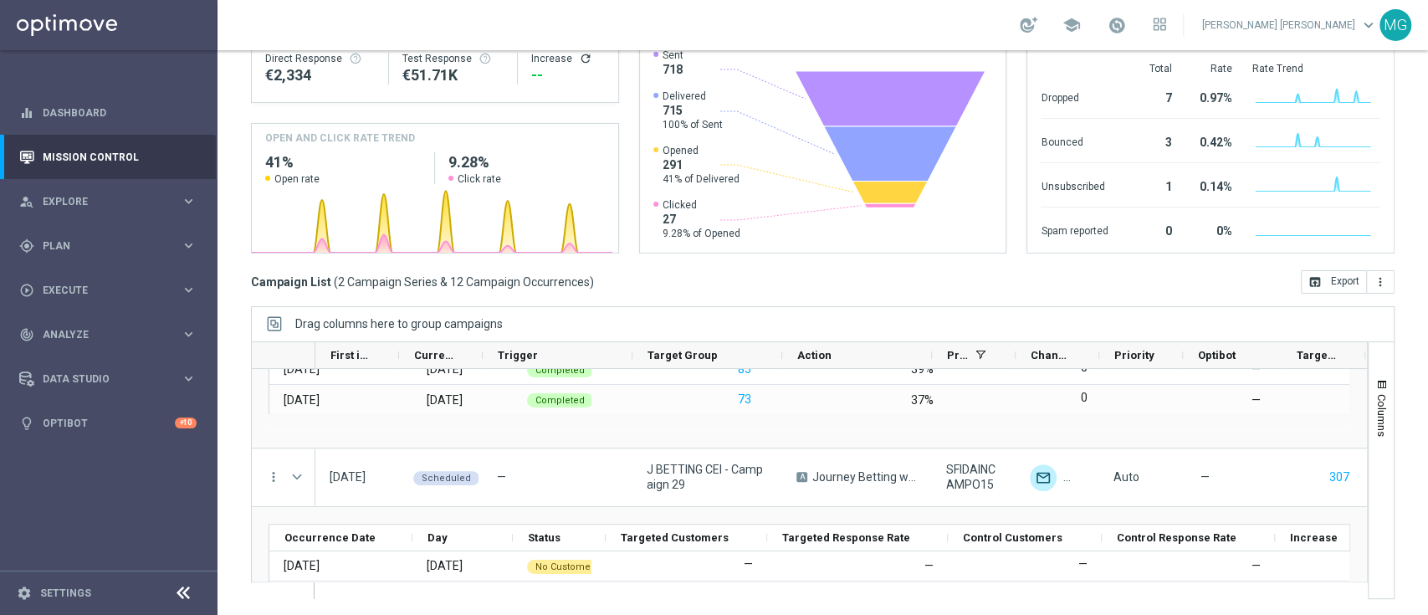
scroll to position [197, 0]
